Goal: Contribute content

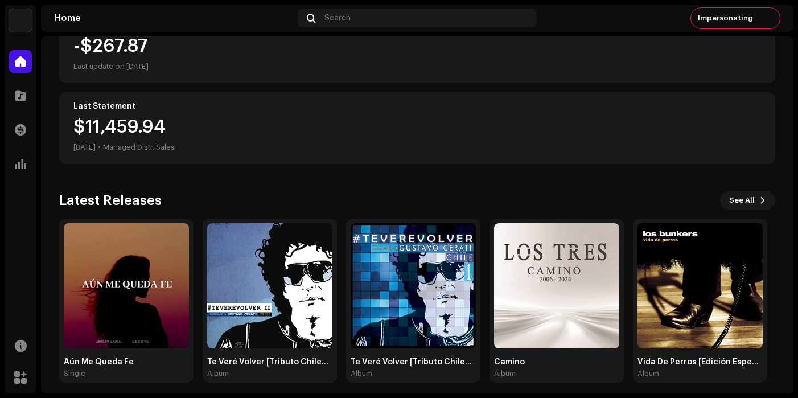
scroll to position [250, 0]
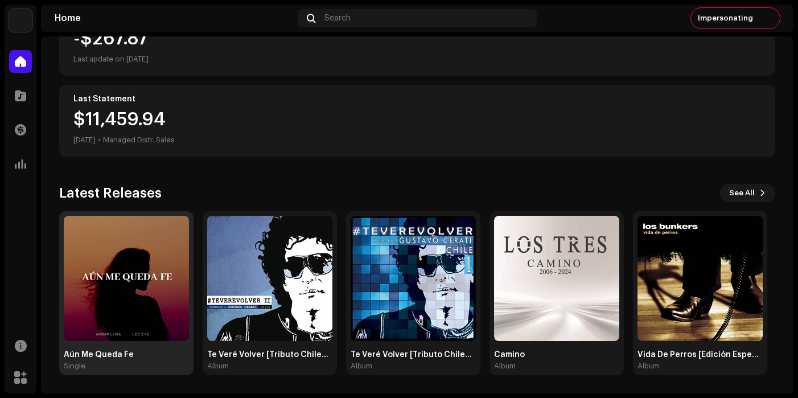
click at [157, 234] on img at bounding box center [126, 278] width 125 height 125
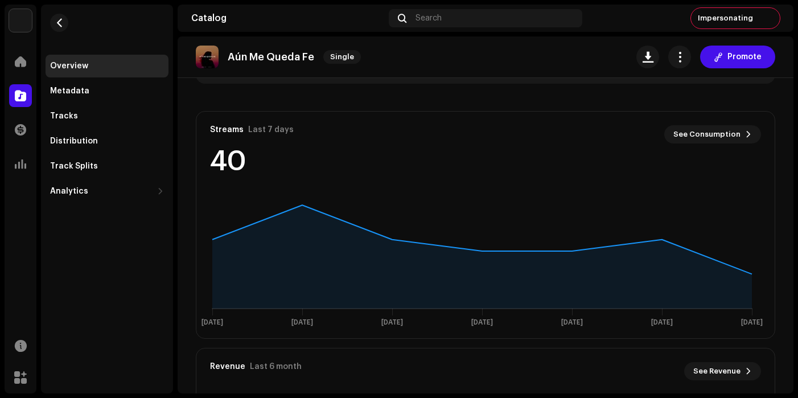
scroll to position [626, 0]
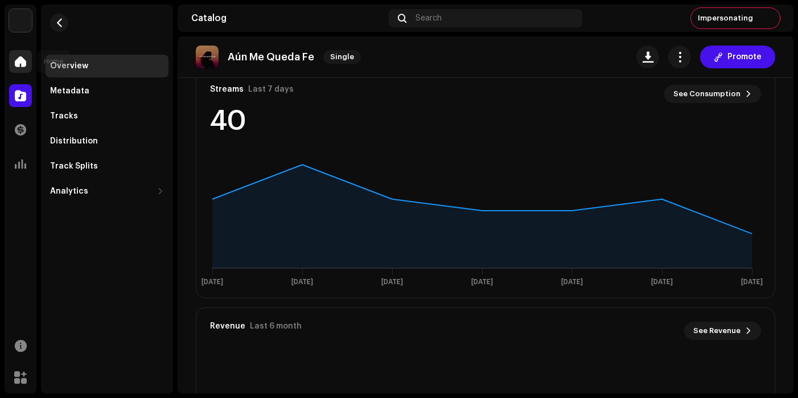
click at [25, 64] on span at bounding box center [20, 61] width 11 height 9
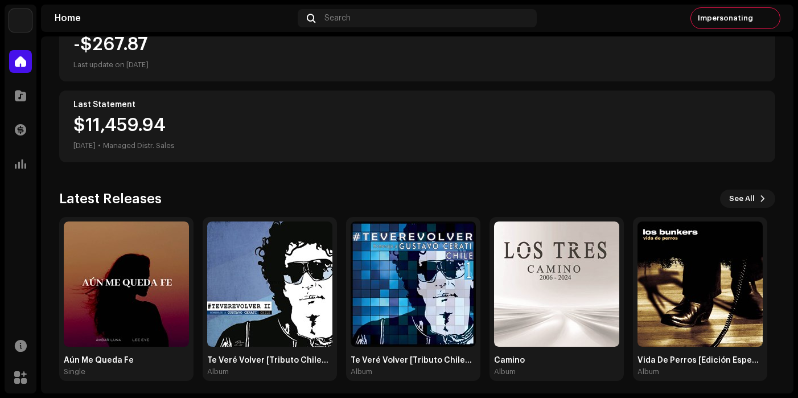
scroll to position [250, 0]
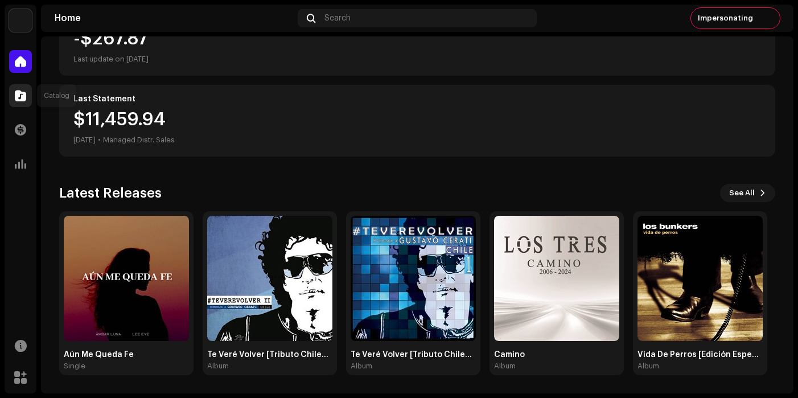
click at [23, 103] on div at bounding box center [20, 95] width 23 height 23
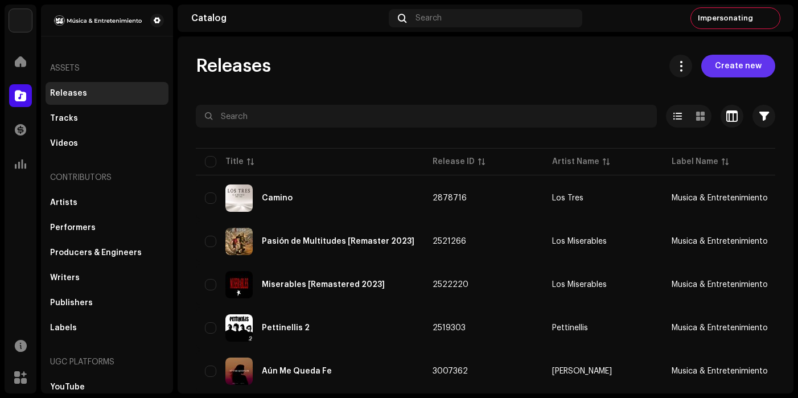
click at [730, 68] on span "Create new" at bounding box center [738, 66] width 47 height 23
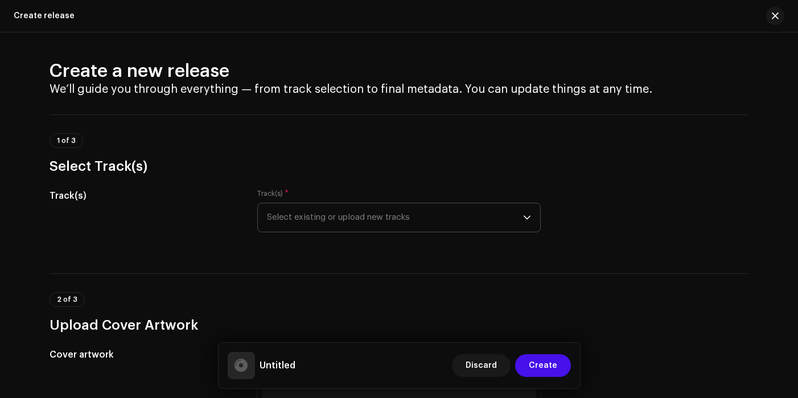
click at [444, 215] on span "Select existing or upload new tracks" at bounding box center [395, 217] width 256 height 28
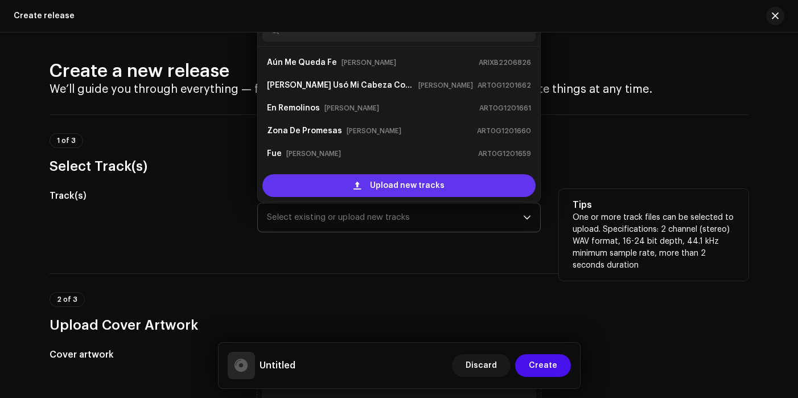
click at [425, 187] on span "Upload new tracks" at bounding box center [407, 185] width 75 height 23
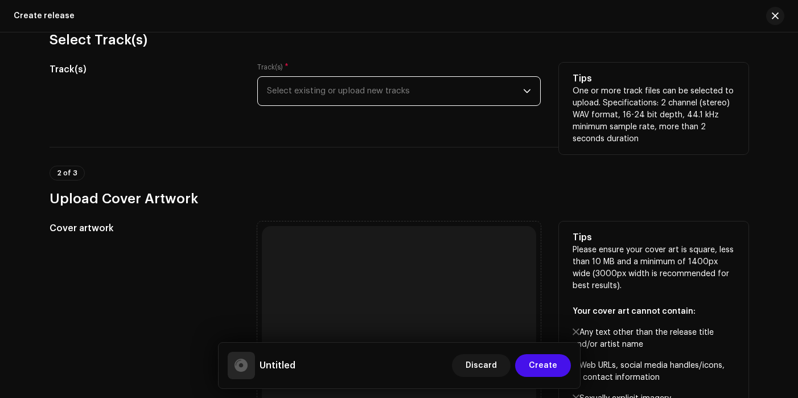
scroll to position [114, 0]
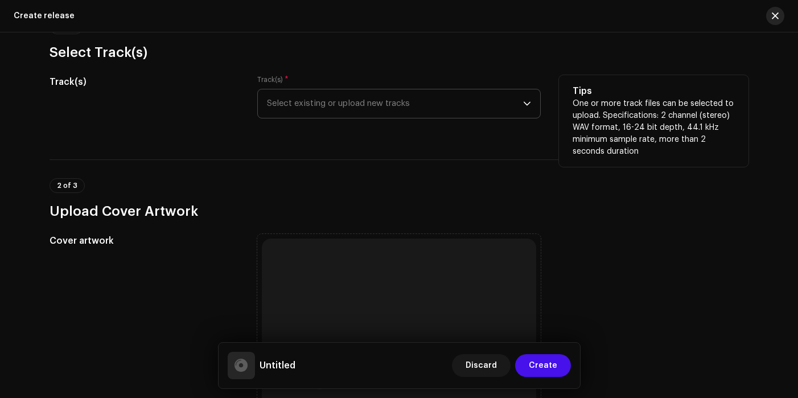
click at [775, 15] on span "button" at bounding box center [775, 15] width 7 height 9
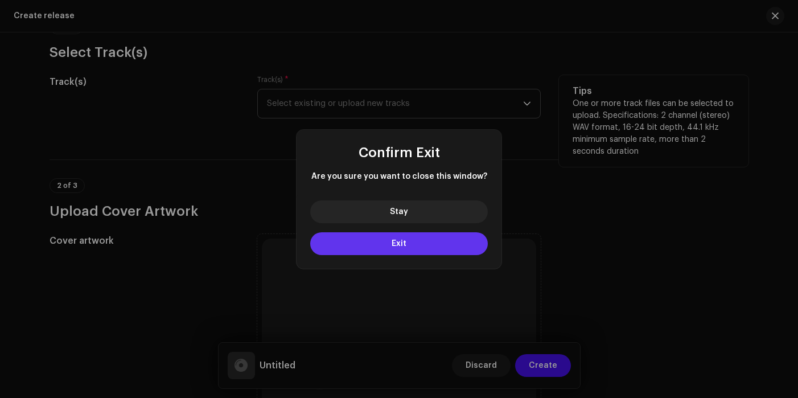
click at [395, 241] on span "Exit" at bounding box center [399, 244] width 15 height 8
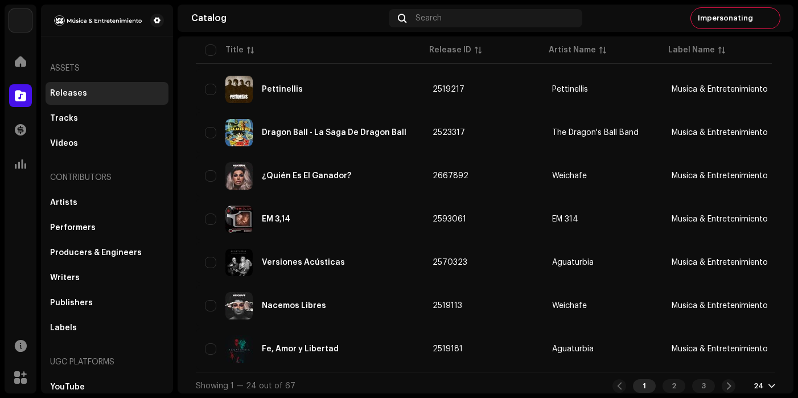
scroll to position [857, 0]
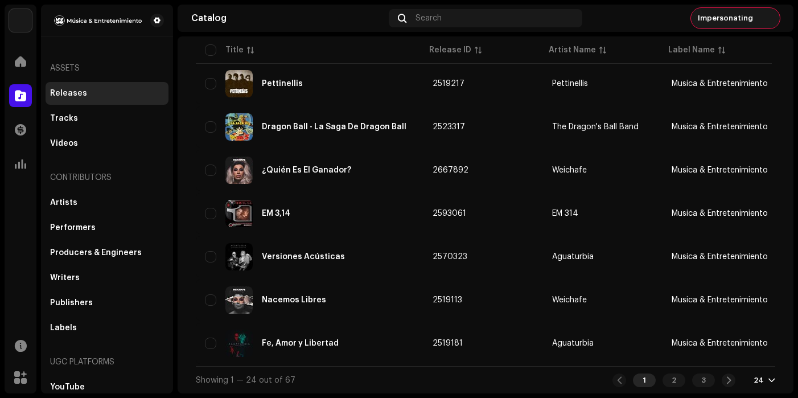
click at [774, 14] on img at bounding box center [769, 18] width 18 height 18
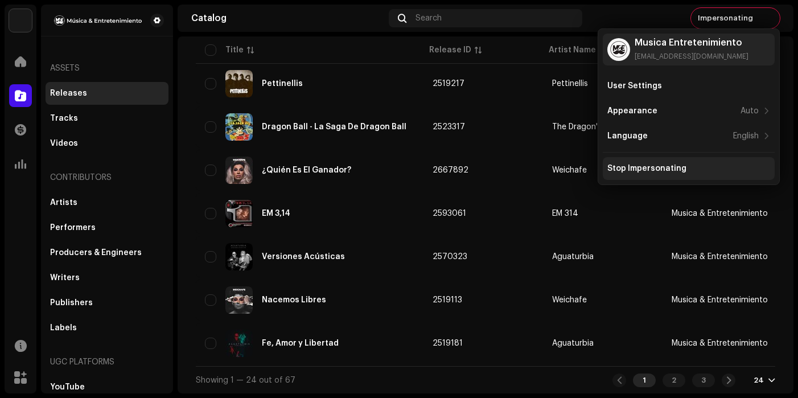
click at [671, 165] on div "Stop Impersonating" at bounding box center [646, 168] width 79 height 9
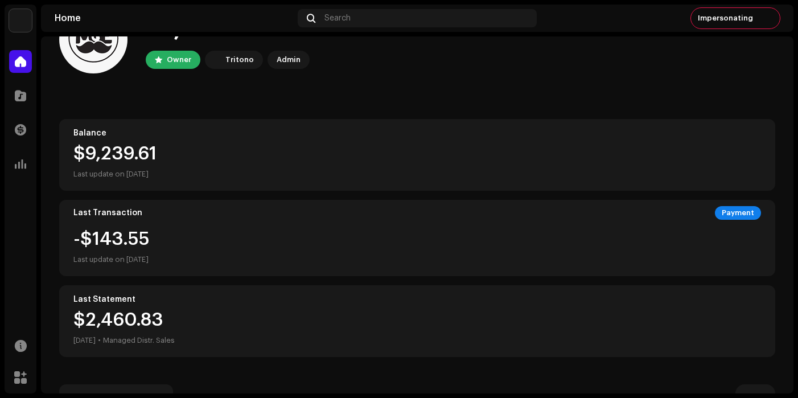
scroll to position [12, 0]
